Goal: Browse casually

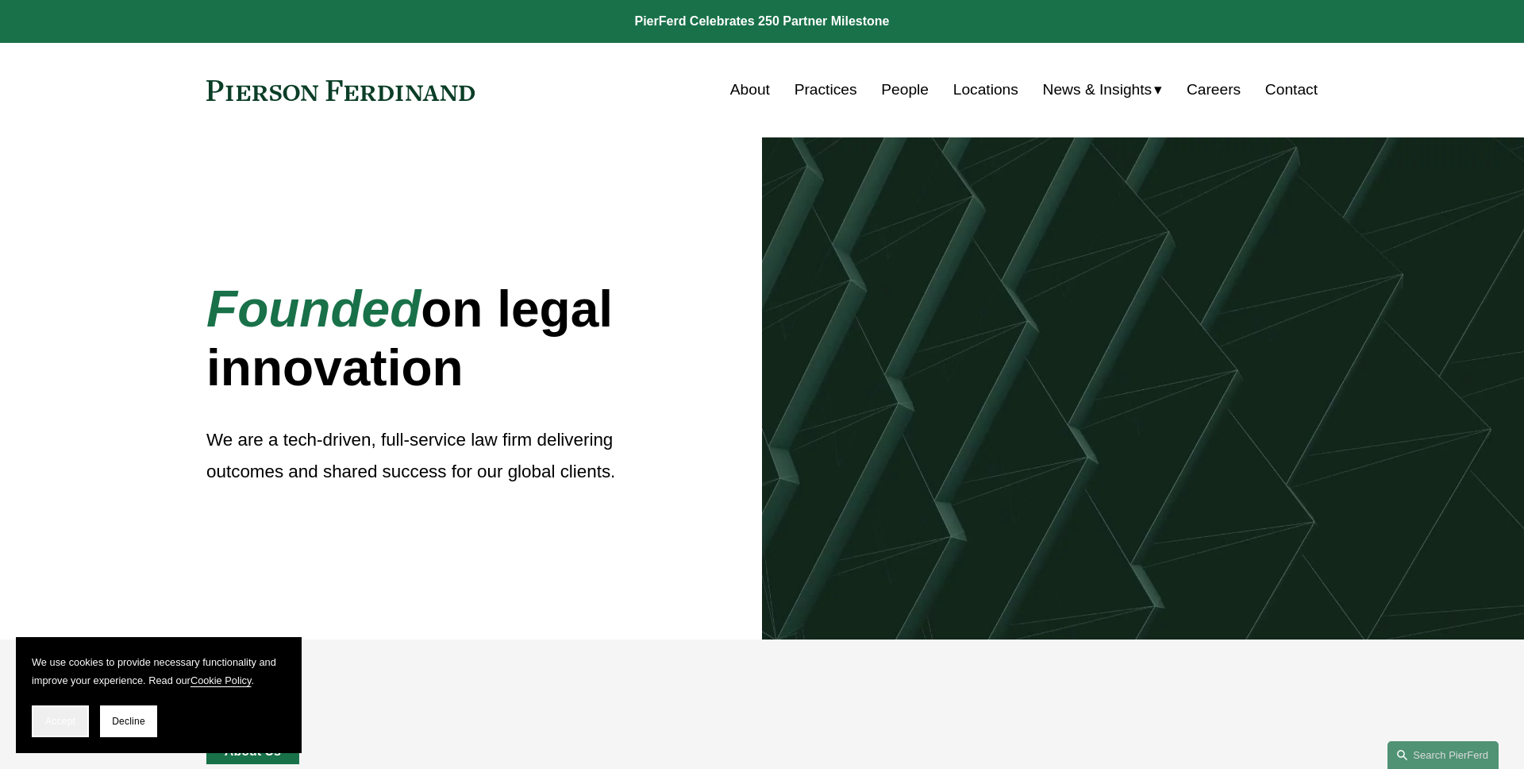
click at [65, 722] on span "Accept" at bounding box center [60, 720] width 30 height 11
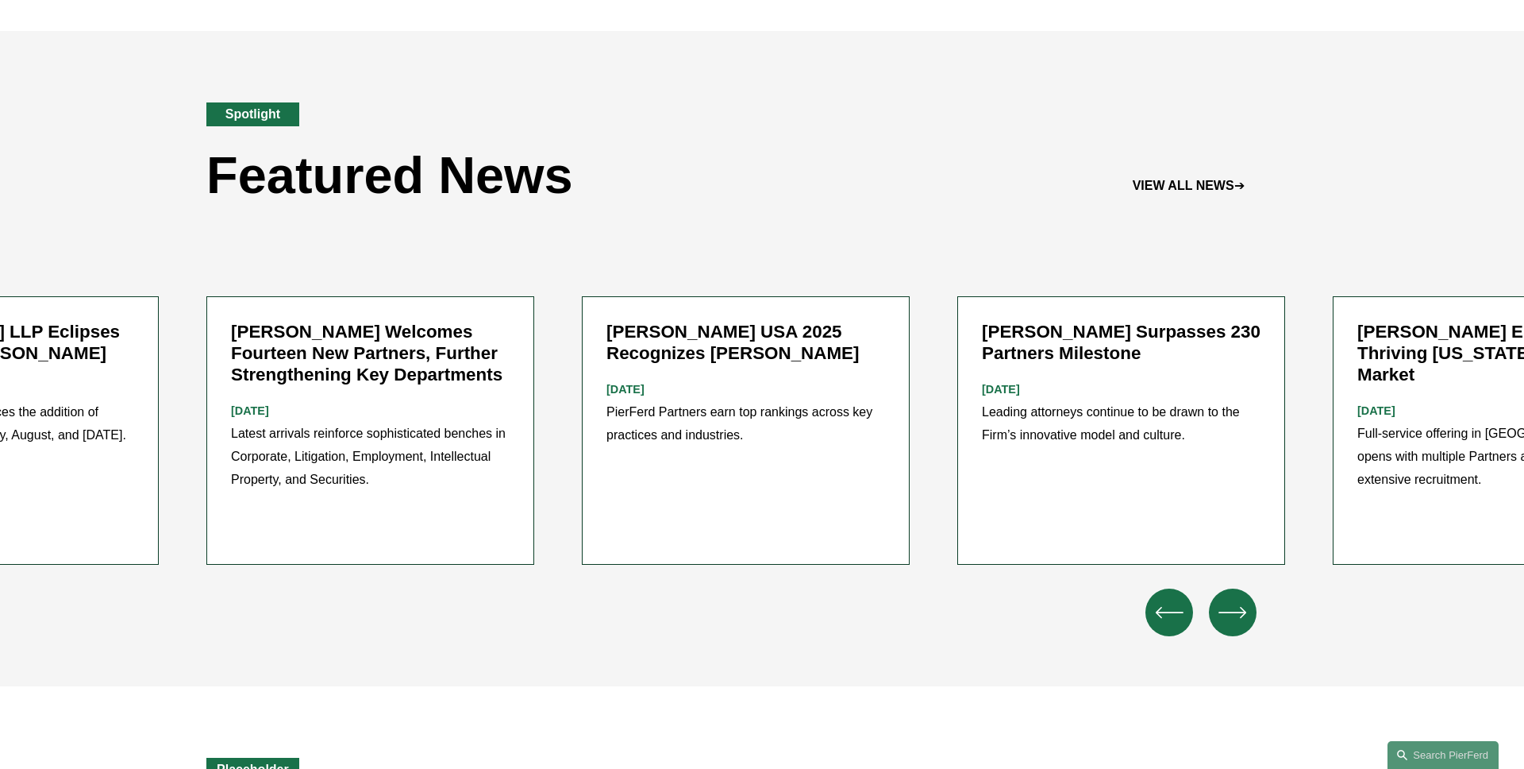
scroll to position [1977, 0]
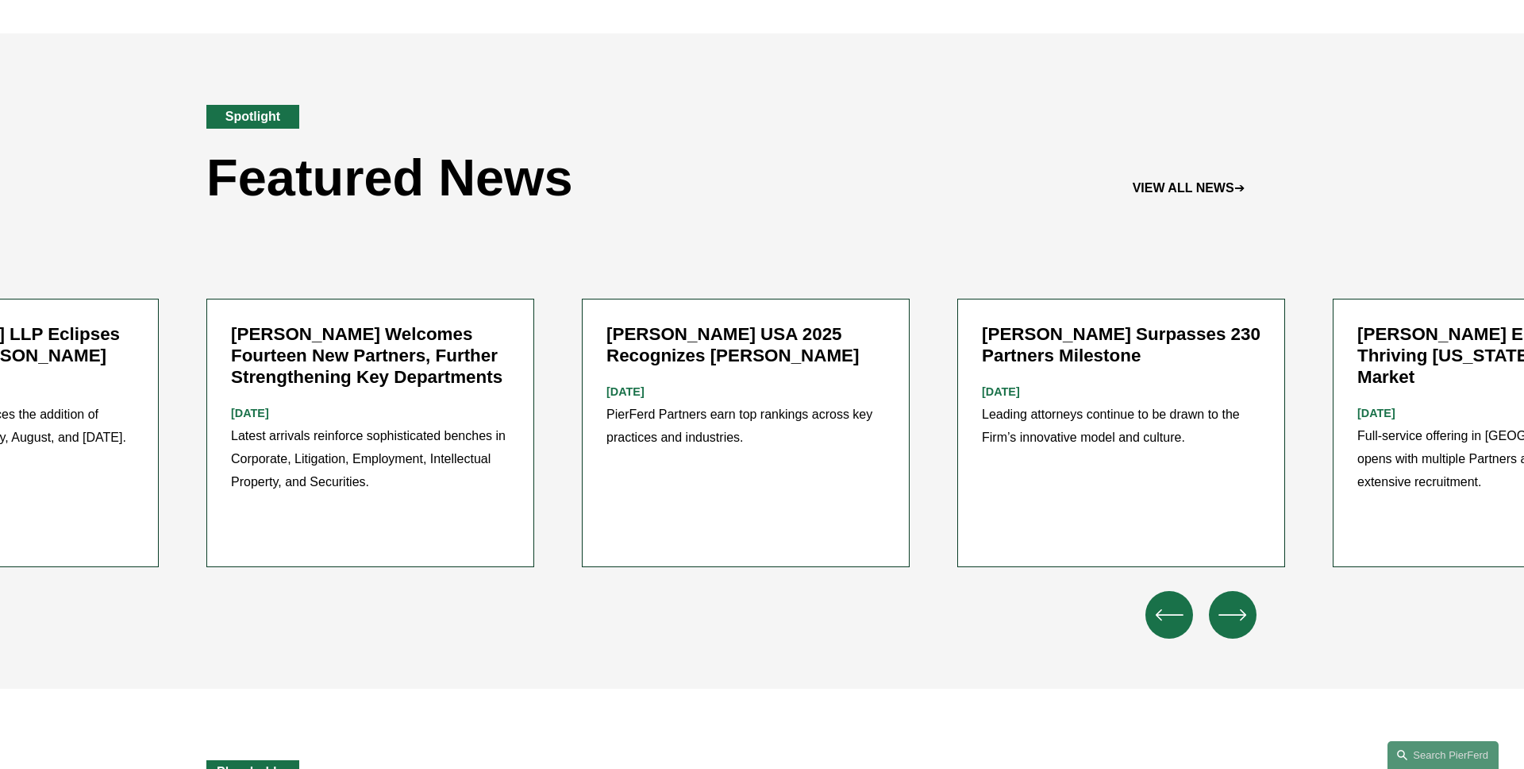
click at [214, 591] on div at bounding box center [762, 615] width 1325 height 48
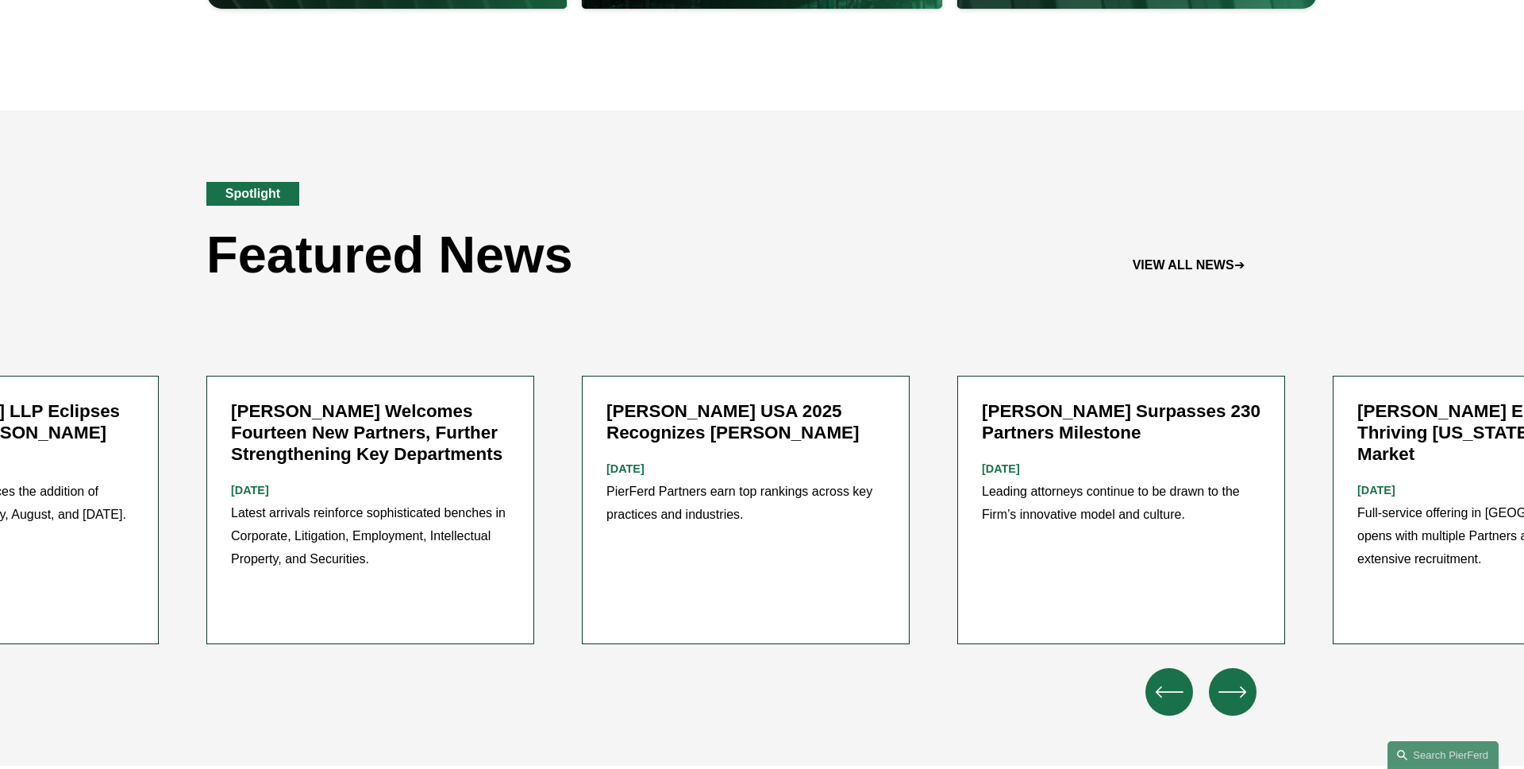
scroll to position [1877, 0]
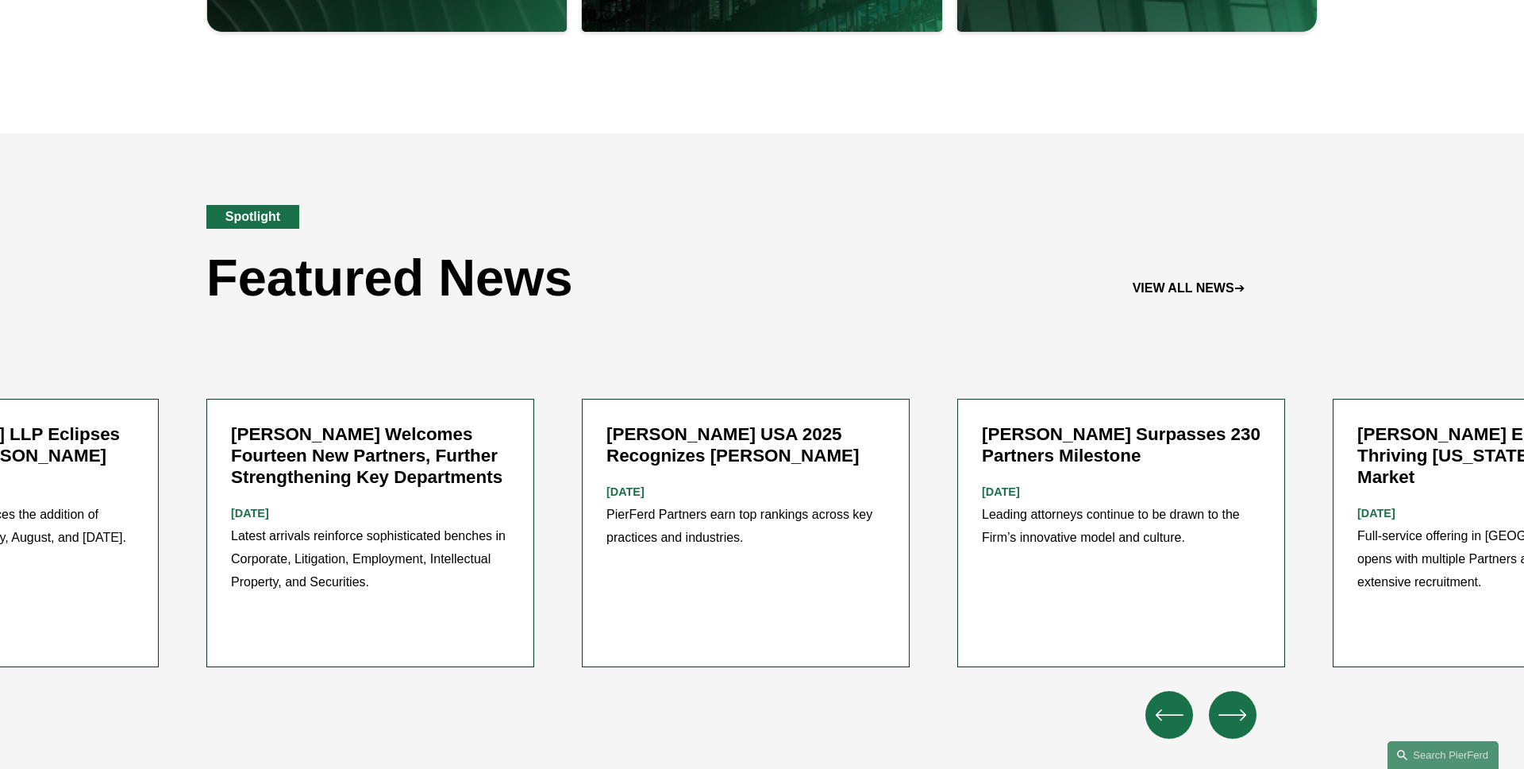
click at [1234, 700] on icon "\a \a \a Next\a \a" at bounding box center [1233, 714] width 29 height 29
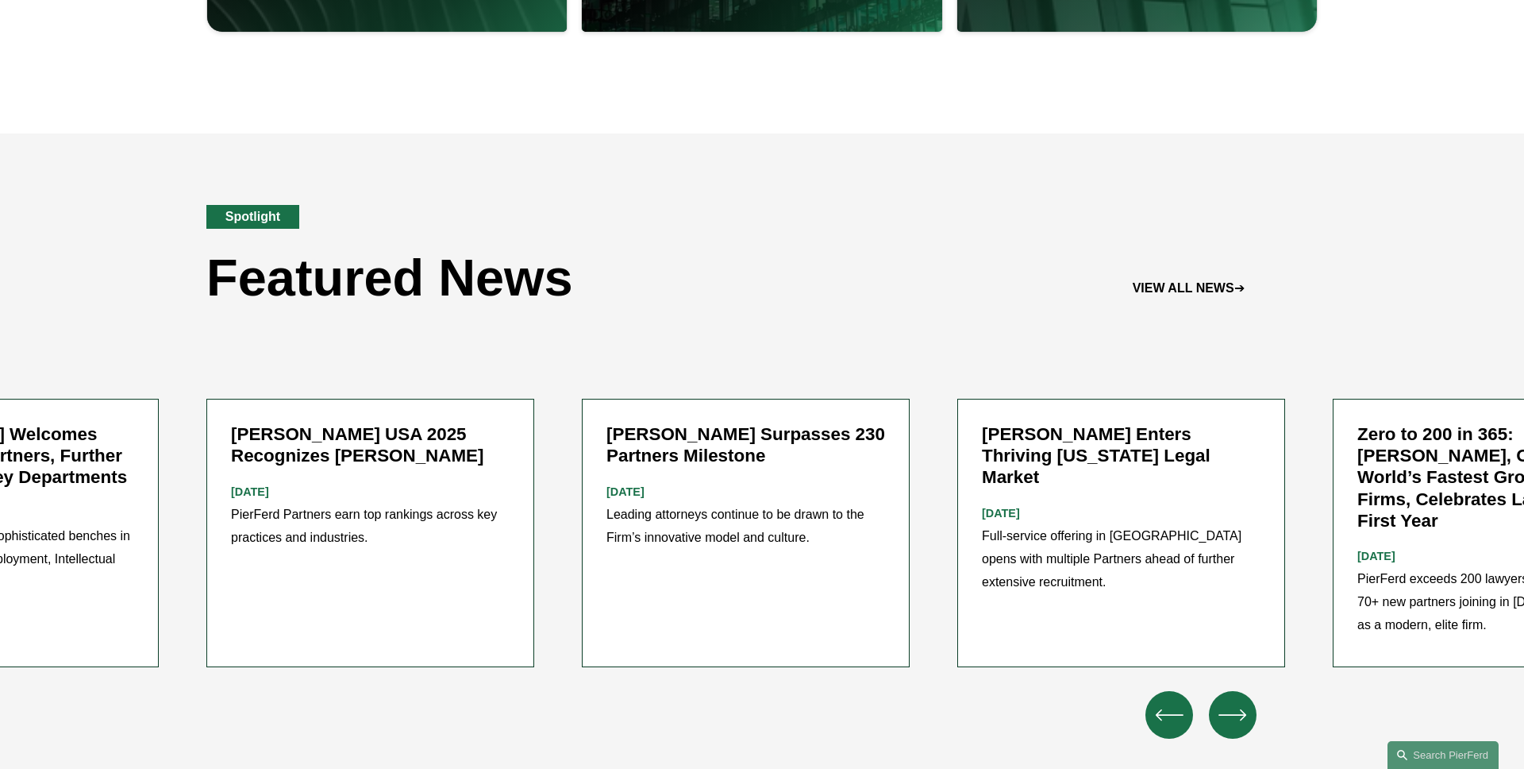
click at [1234, 700] on icon "\a \a \a Next\a \a" at bounding box center [1233, 714] width 29 height 29
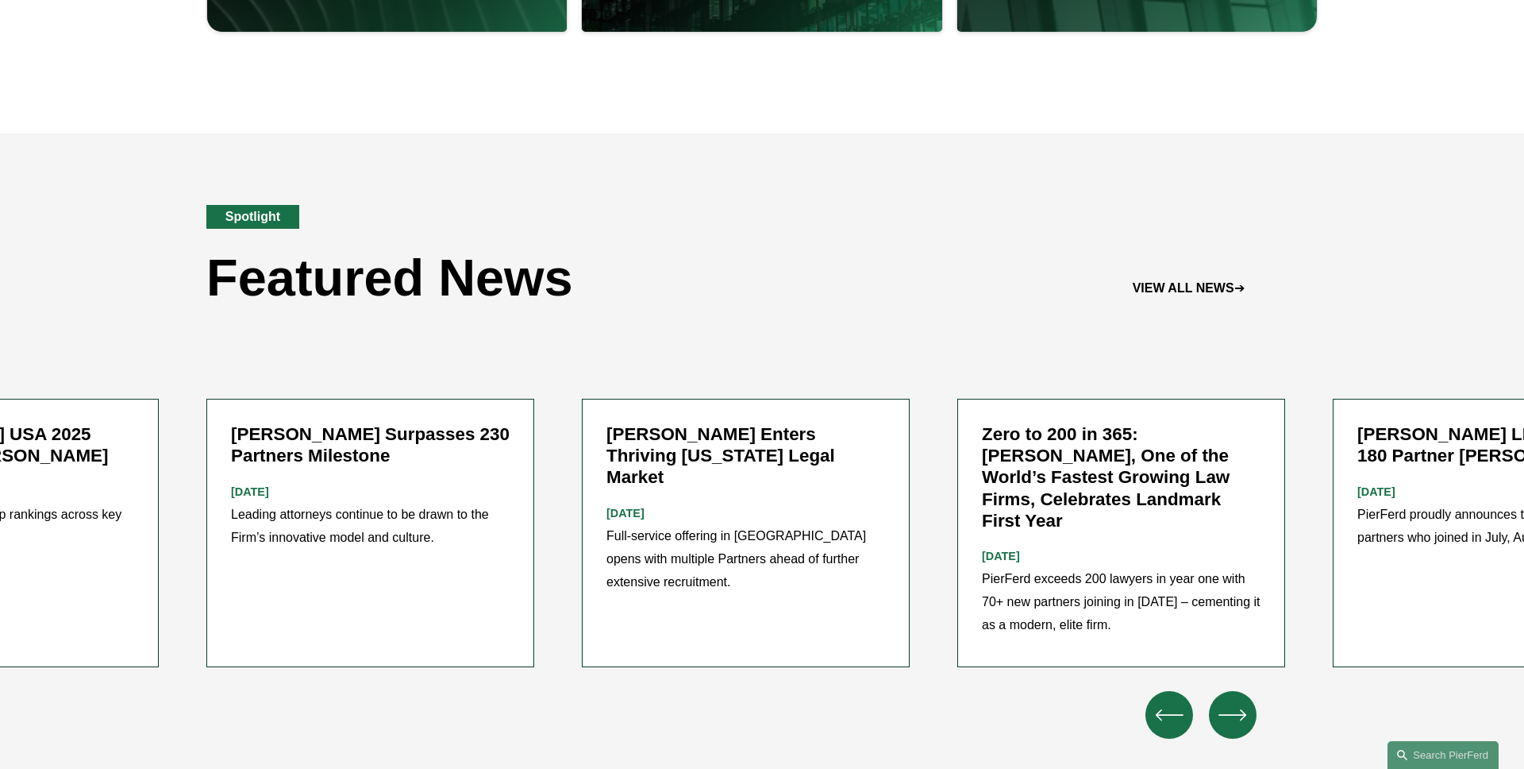
click at [1234, 700] on icon "\a \a \a Next\a \a" at bounding box center [1233, 714] width 29 height 29
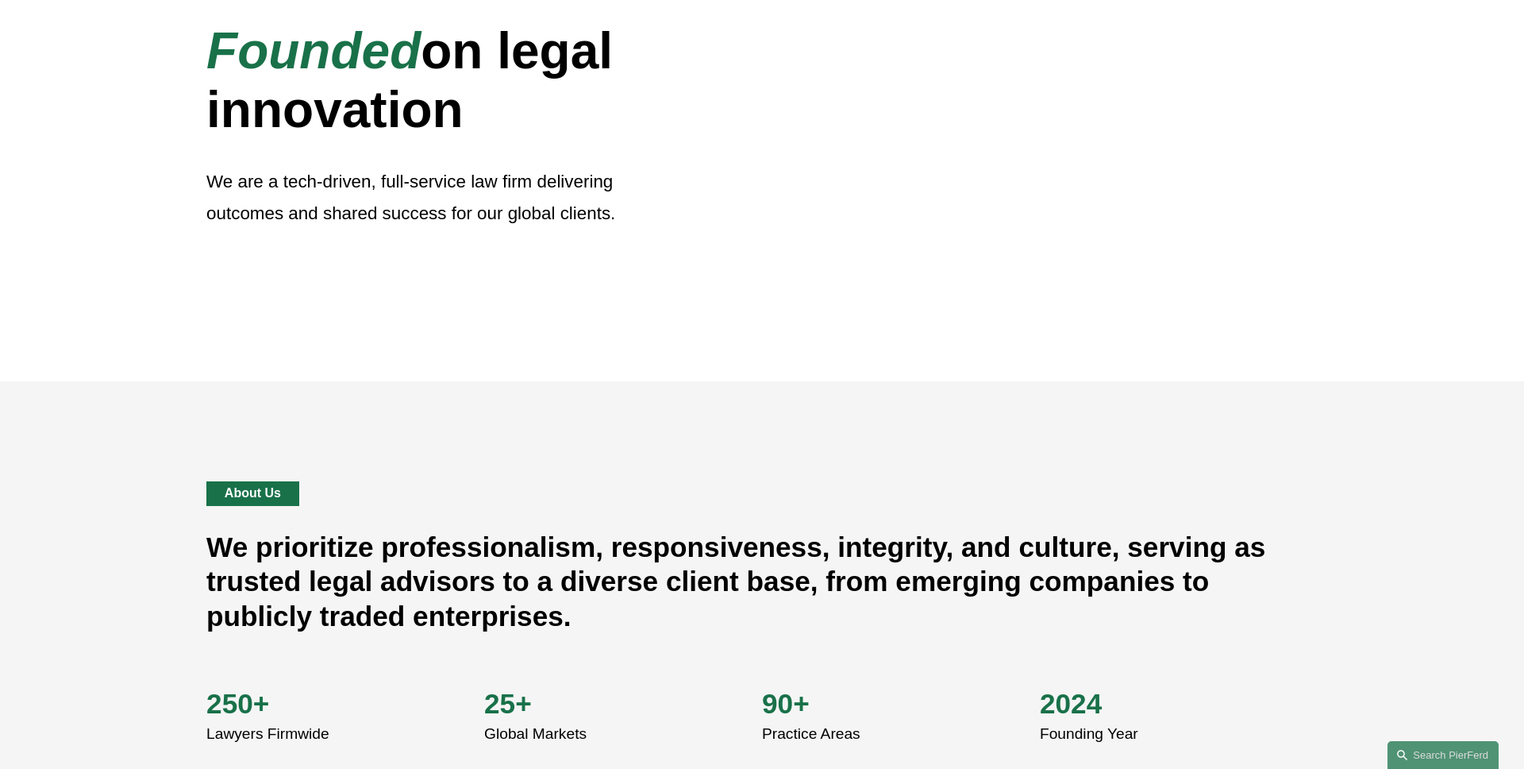
scroll to position [0, 0]
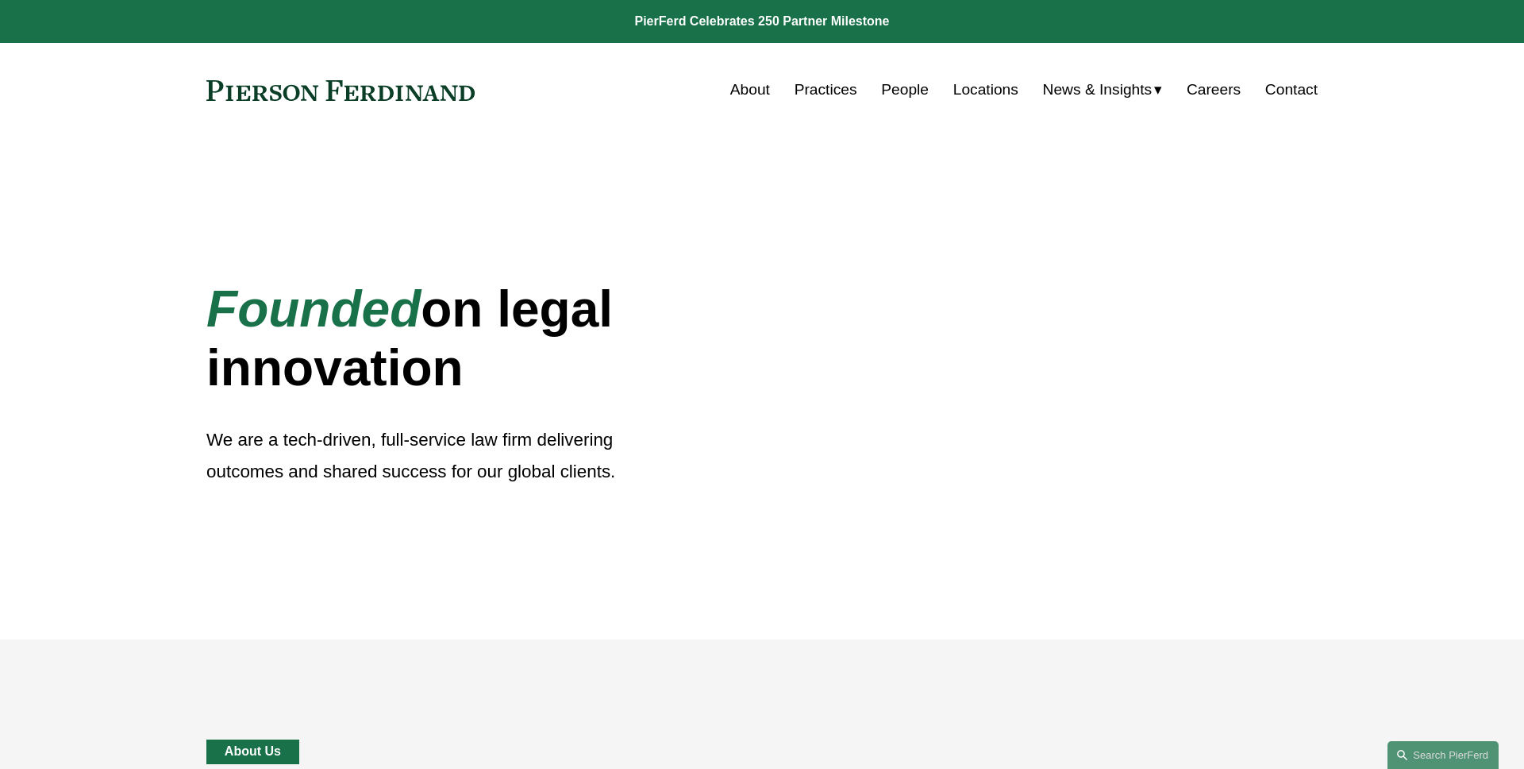
click at [524, 210] on div "Founded on legal innovation We are a tech-driven, full-service law firm deliver…" at bounding box center [762, 388] width 1524 height 502
click at [193, 276] on div "Founded on legal innovation We are a tech-driven, full-service law firm deliver…" at bounding box center [762, 388] width 1524 height 502
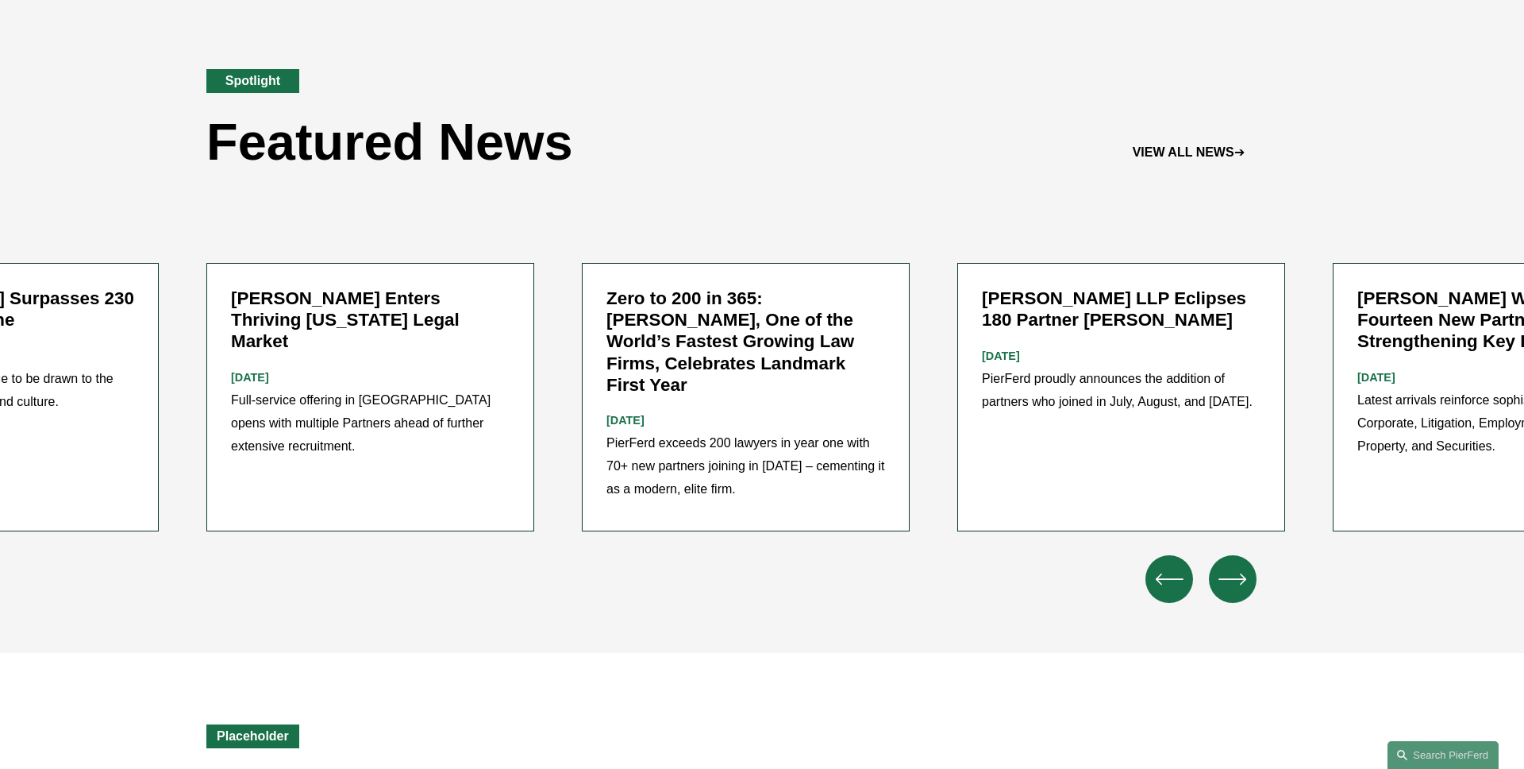
scroll to position [2037, 0]
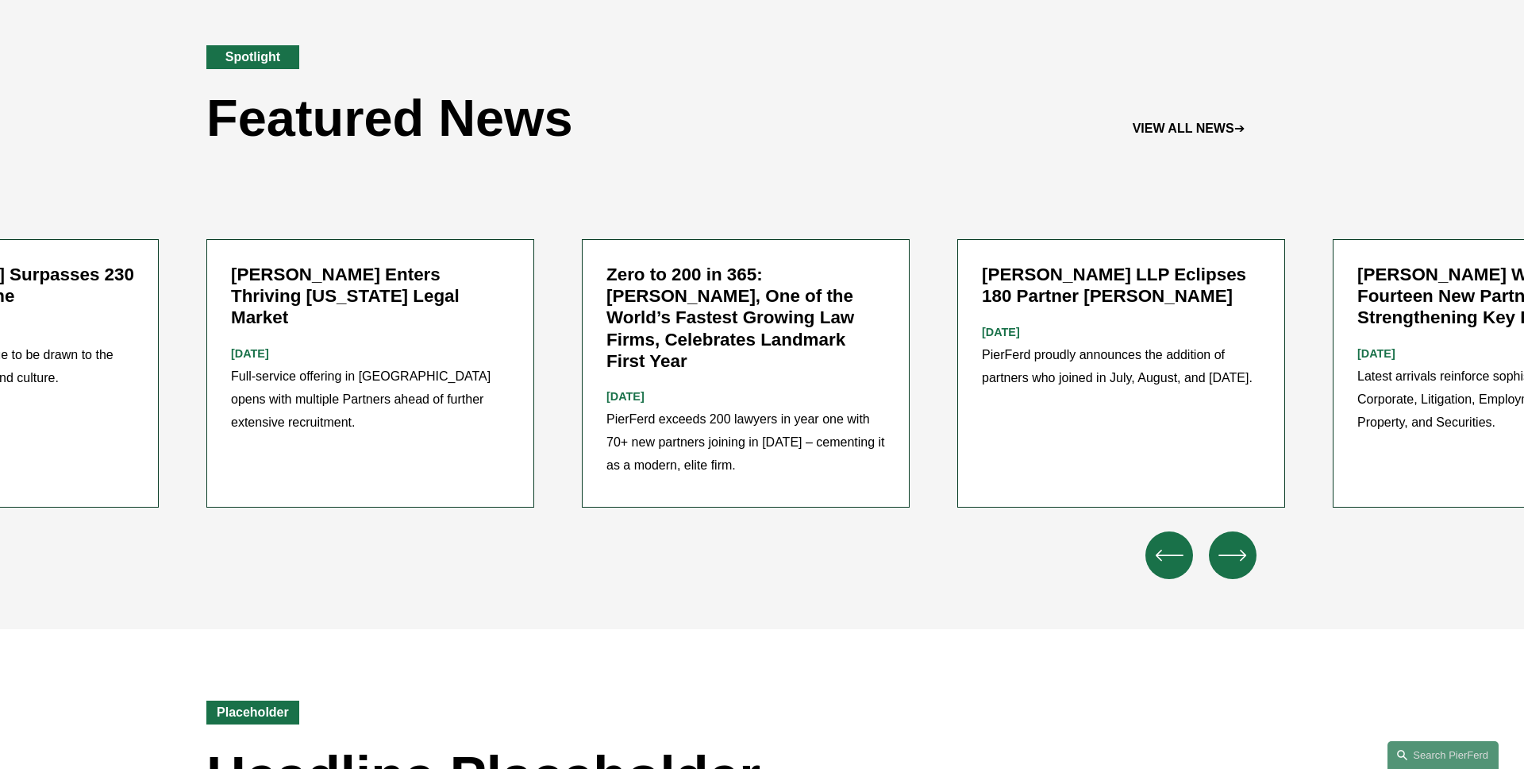
click at [1174, 541] on icon "\a \a Previous\a \a \a" at bounding box center [1169, 555] width 29 height 29
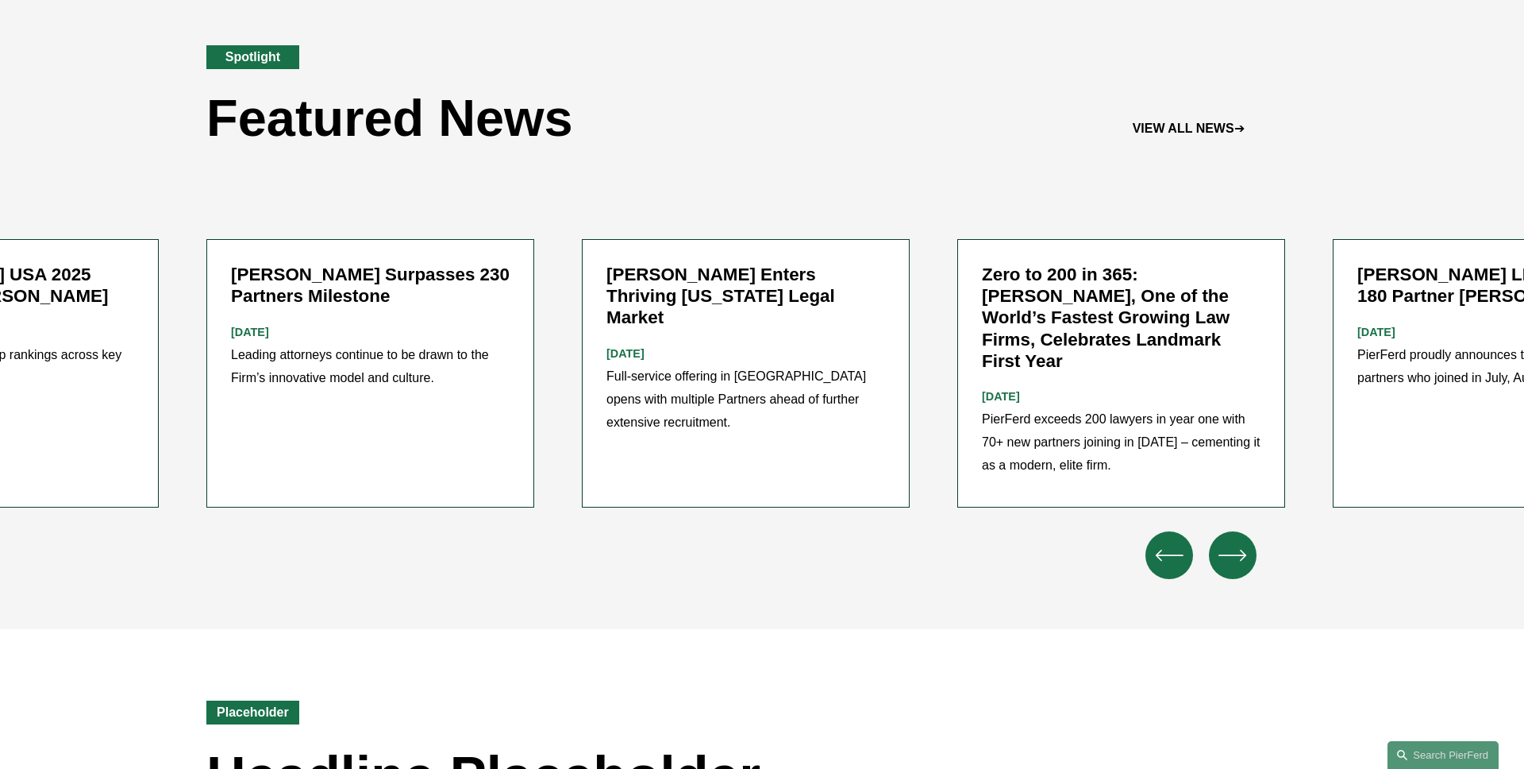
click at [1173, 541] on icon "\a \a Previous\a \a \a" at bounding box center [1169, 555] width 29 height 29
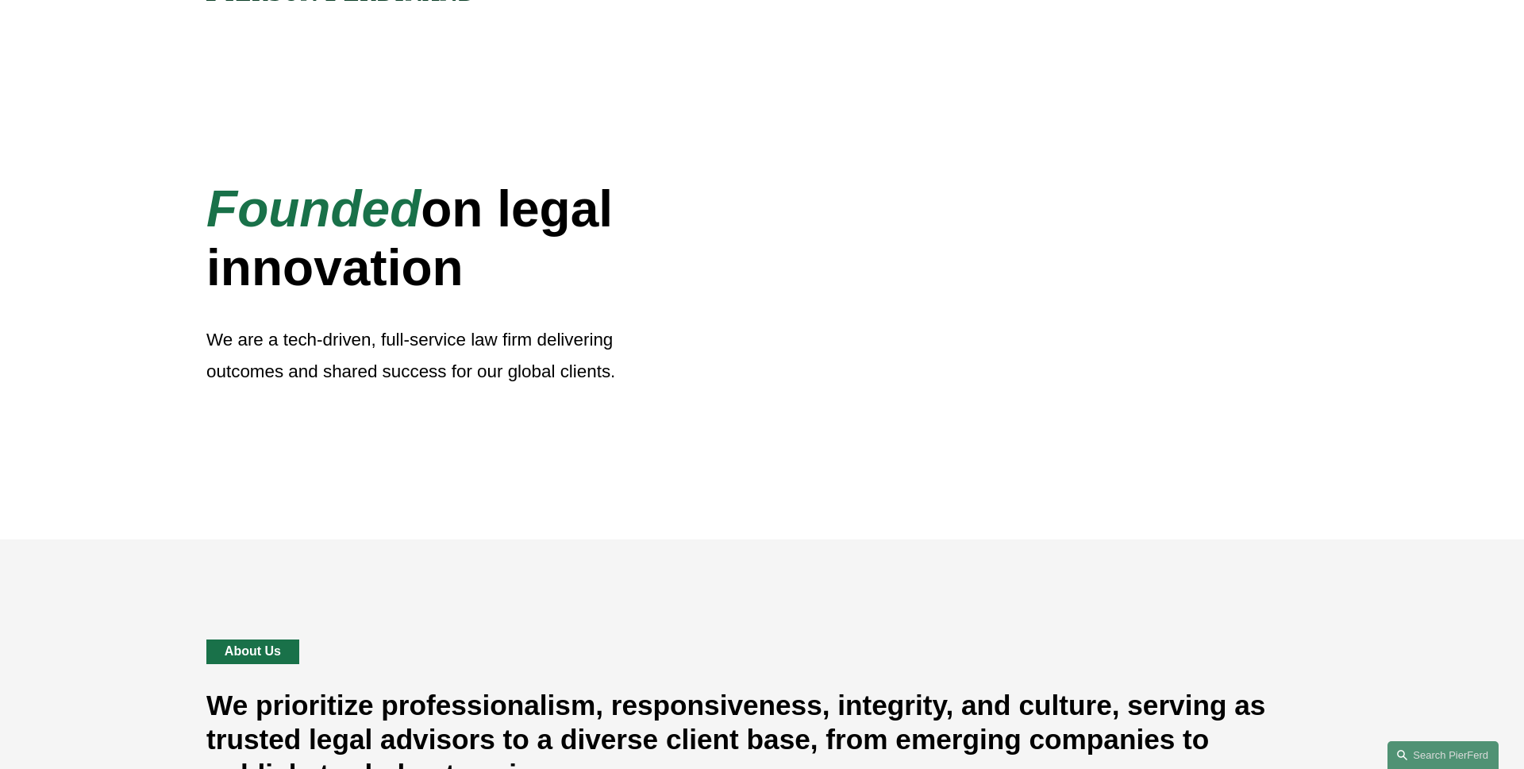
scroll to position [0, 0]
